Goal: Check status: Check status

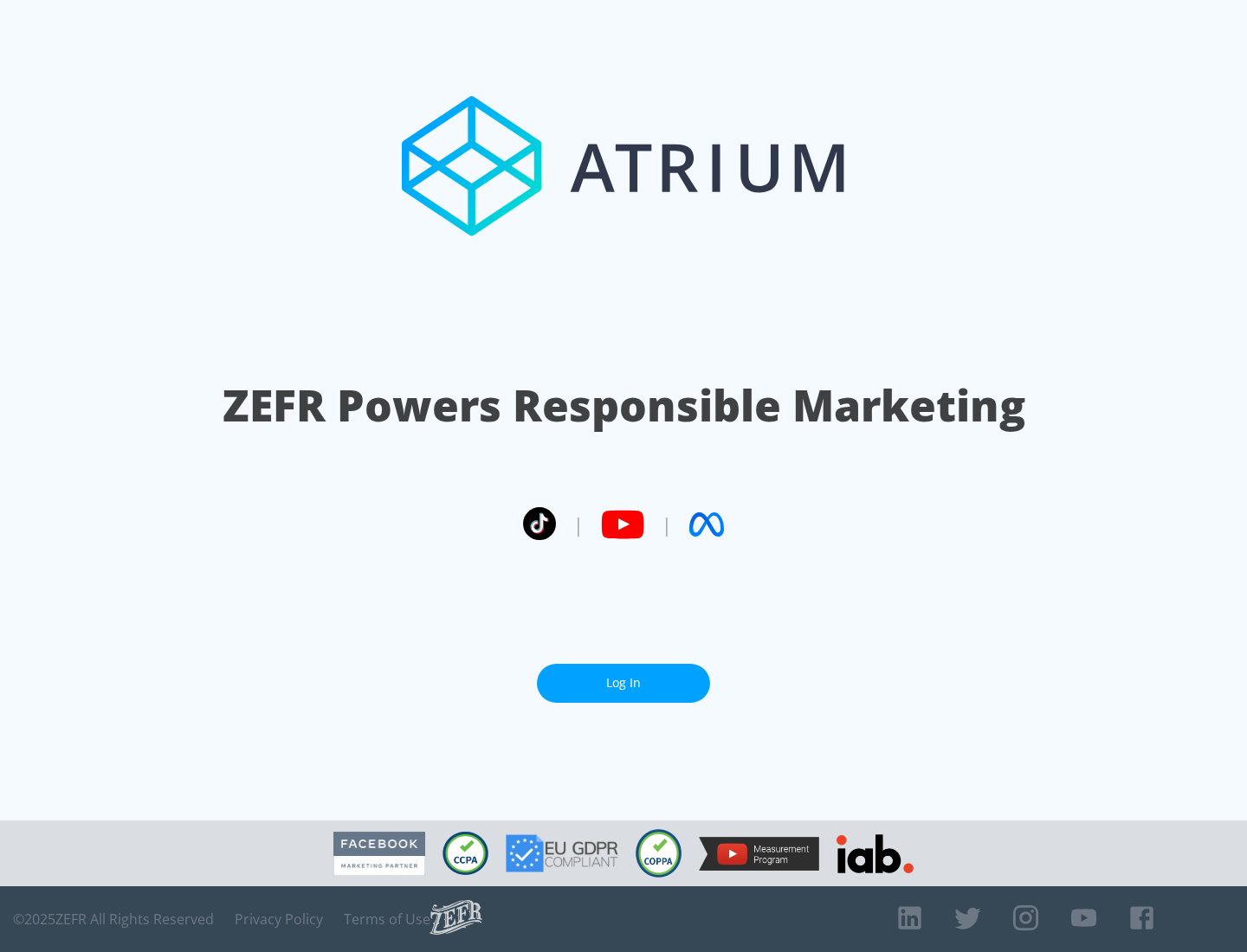
click at [624, 683] on link "Log In" at bounding box center [624, 683] width 174 height 39
